Goal: Check status: Check status

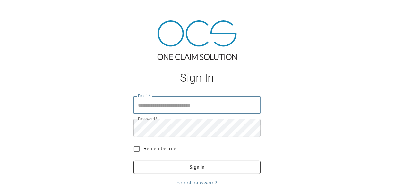
type input "**********"
click at [167, 167] on button "Sign In" at bounding box center [196, 167] width 127 height 13
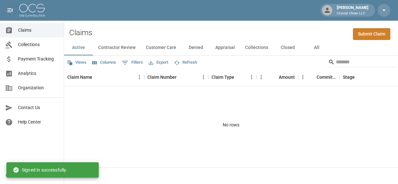
click at [314, 49] on button "All" at bounding box center [316, 47] width 29 height 15
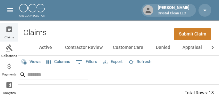
drag, startPoint x: 385, startPoint y: 0, endPoint x: 143, endPoint y: 45, distance: 245.5
click at [143, 45] on button "Customer Care" at bounding box center [128, 47] width 41 height 15
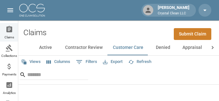
click at [212, 47] on icon at bounding box center [212, 48] width 6 height 6
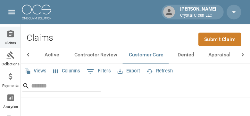
scroll to position [0, 90]
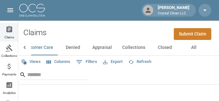
click at [186, 52] on button "All" at bounding box center [193, 47] width 29 height 15
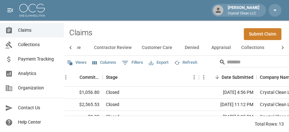
scroll to position [129, 237]
